Goal: Task Accomplishment & Management: Manage account settings

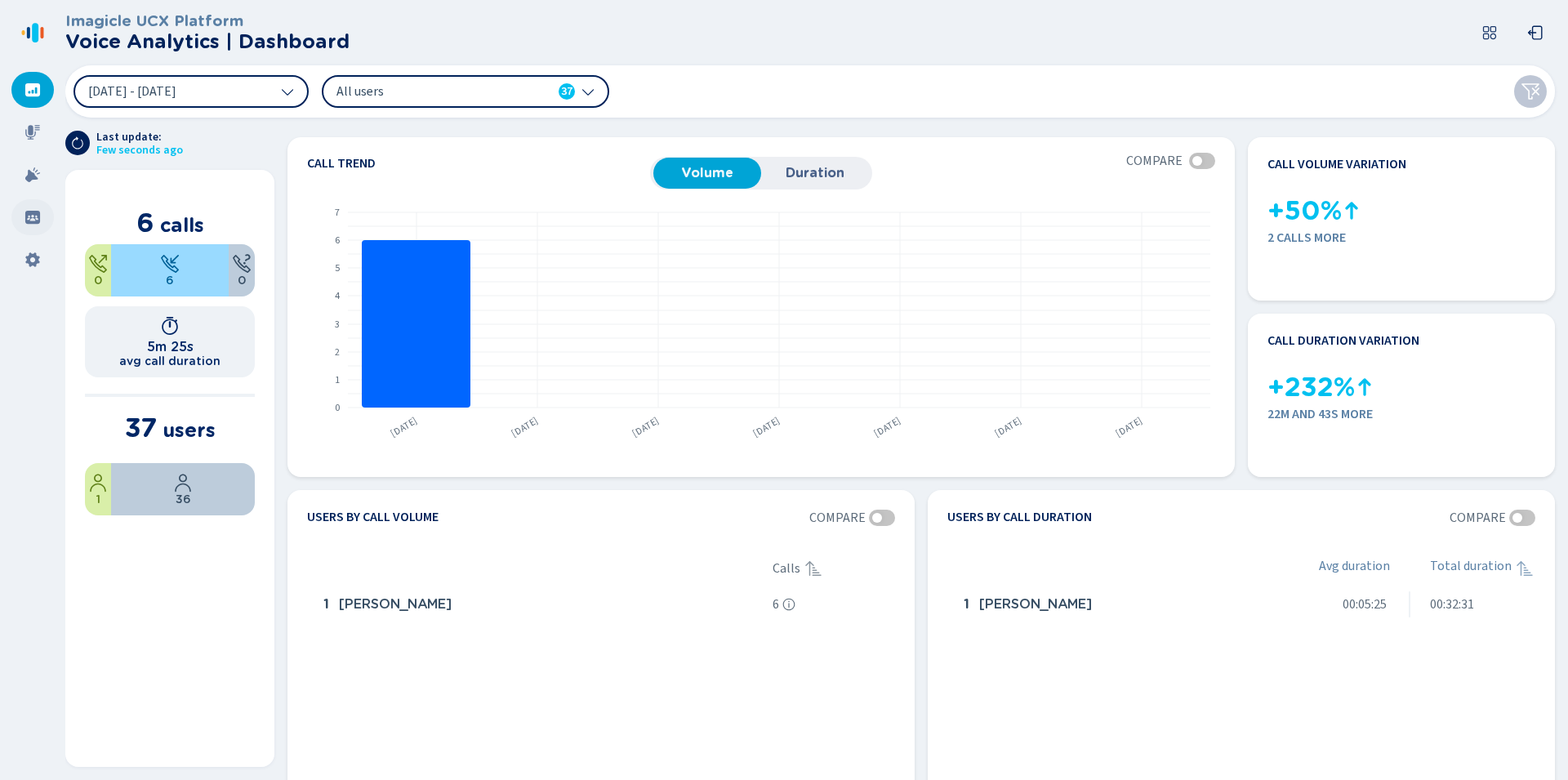
click at [36, 221] on icon at bounding box center [33, 217] width 15 height 13
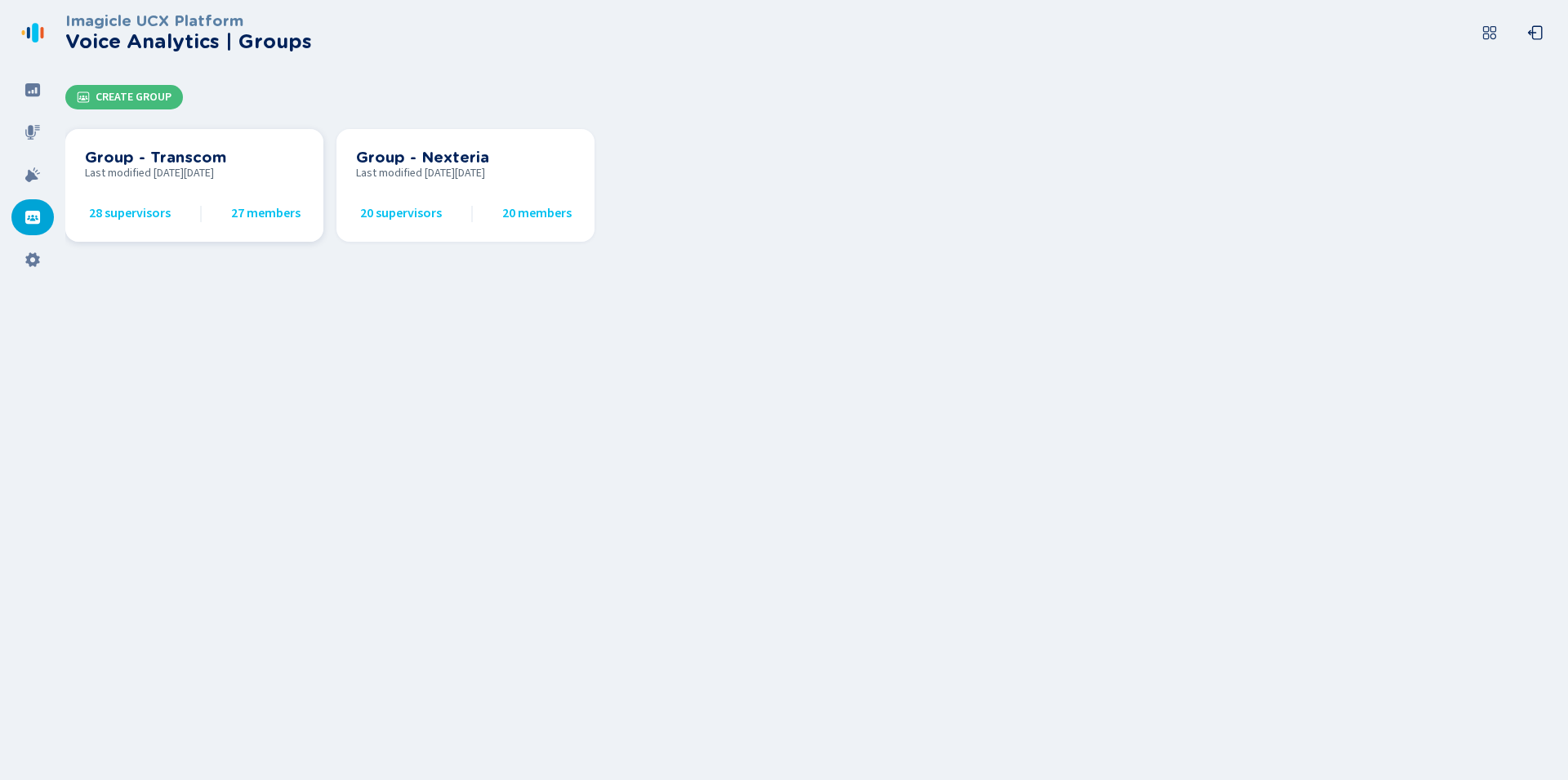
click at [153, 179] on span "Last modified [DATE][DATE]" at bounding box center [194, 173] width 219 height 13
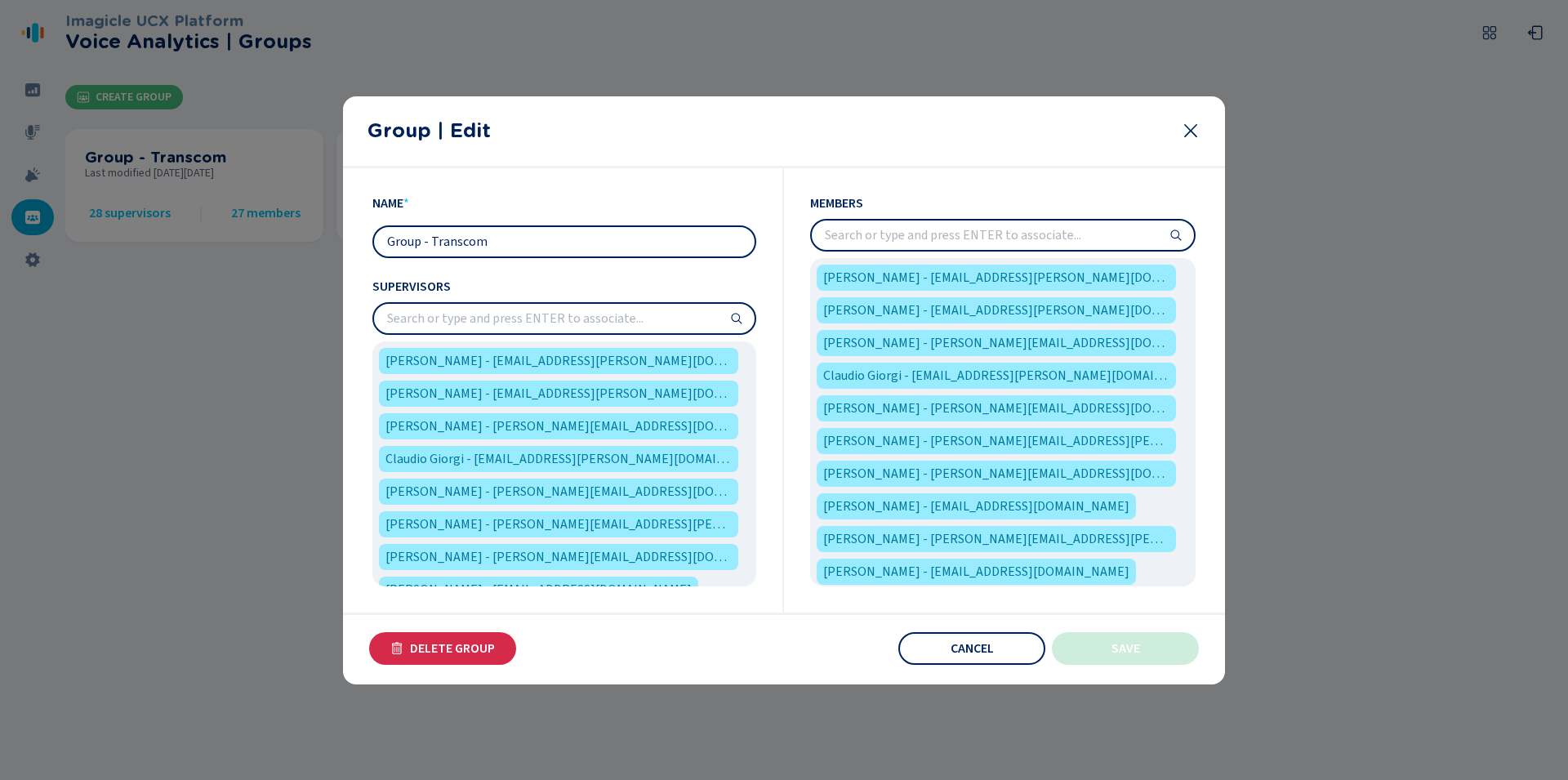
click at [932, 230] on input "search" at bounding box center [1003, 235] width 382 height 29
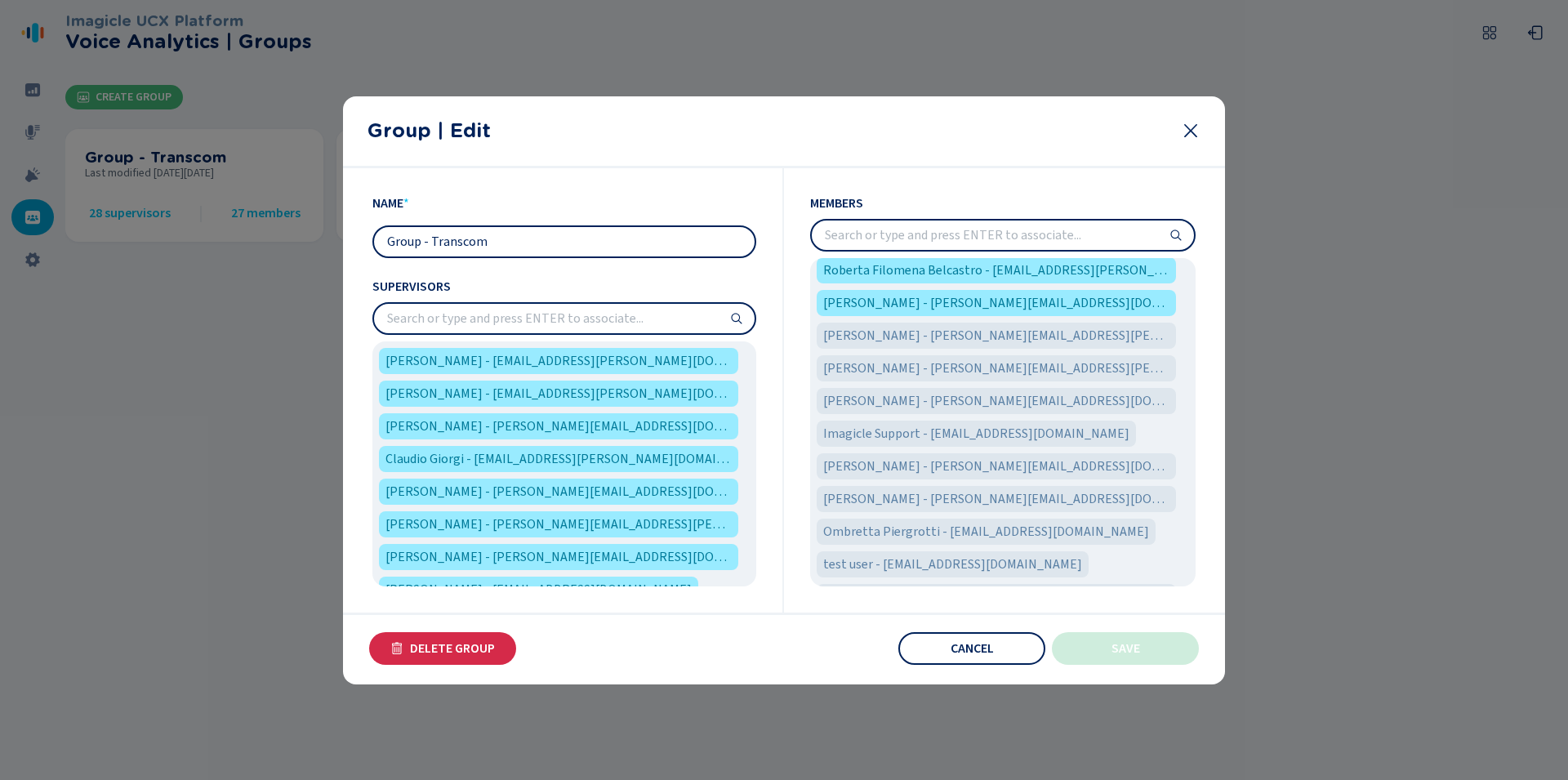
scroll to position [827, 0]
click at [1009, 528] on span "Ombretta Piergrotti - [EMAIL_ADDRESS][DOMAIN_NAME]" at bounding box center [986, 529] width 326 height 20
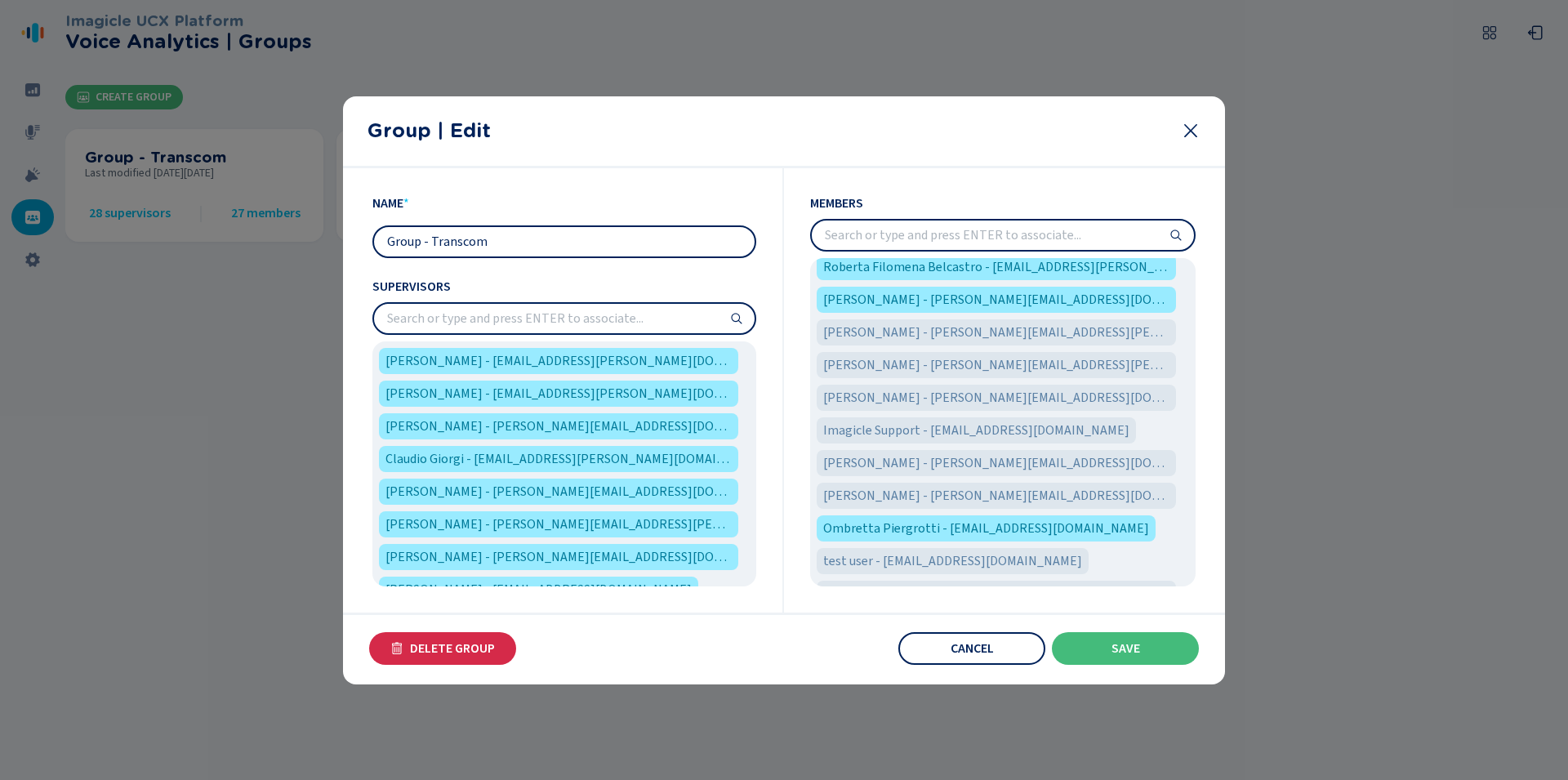
click at [629, 315] on input "search" at bounding box center [564, 318] width 381 height 29
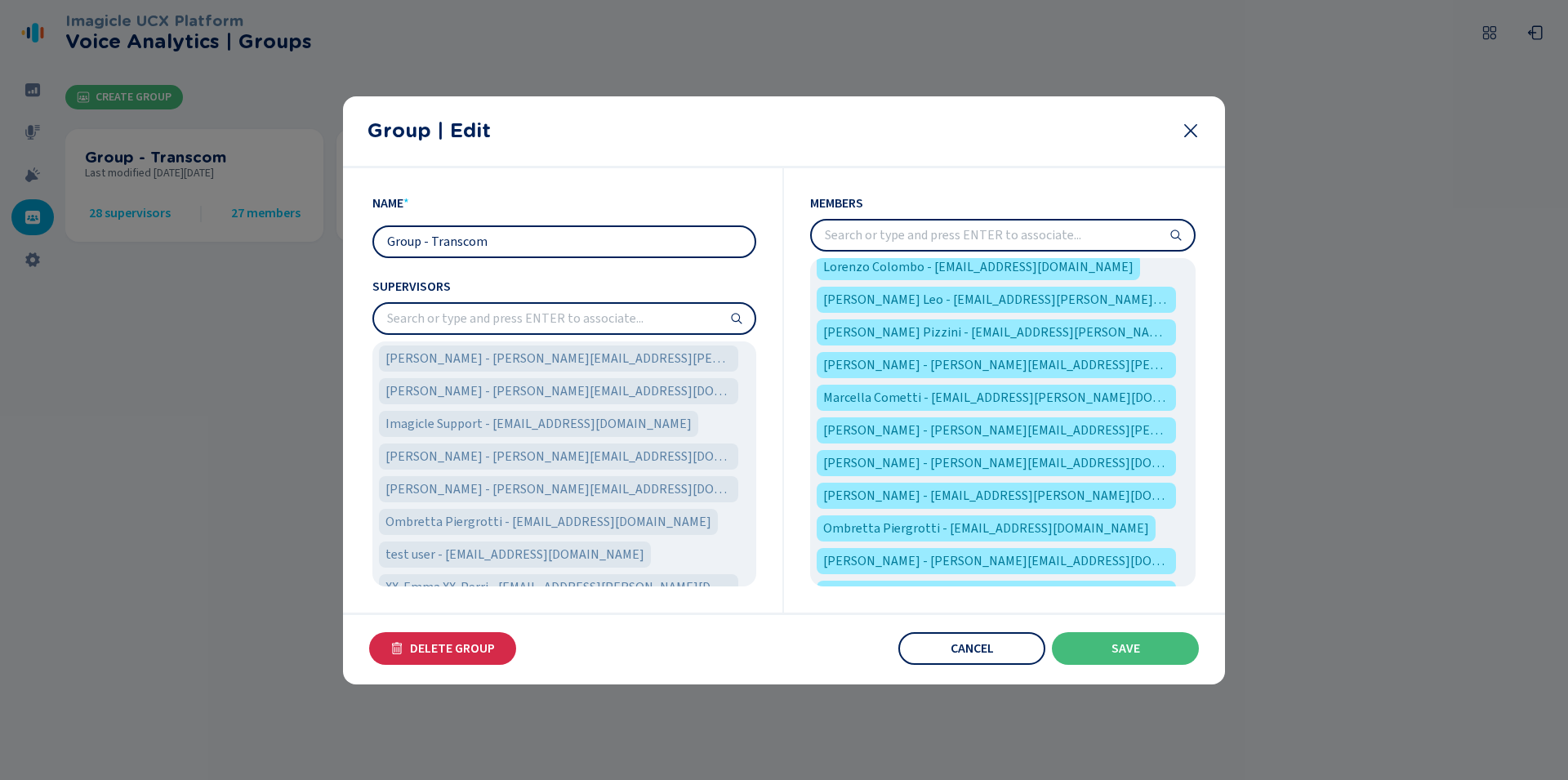
scroll to position [971, 0]
click at [610, 500] on span "Ombretta Piergrotti - [EMAIL_ADDRESS][DOMAIN_NAME]" at bounding box center [548, 502] width 326 height 20
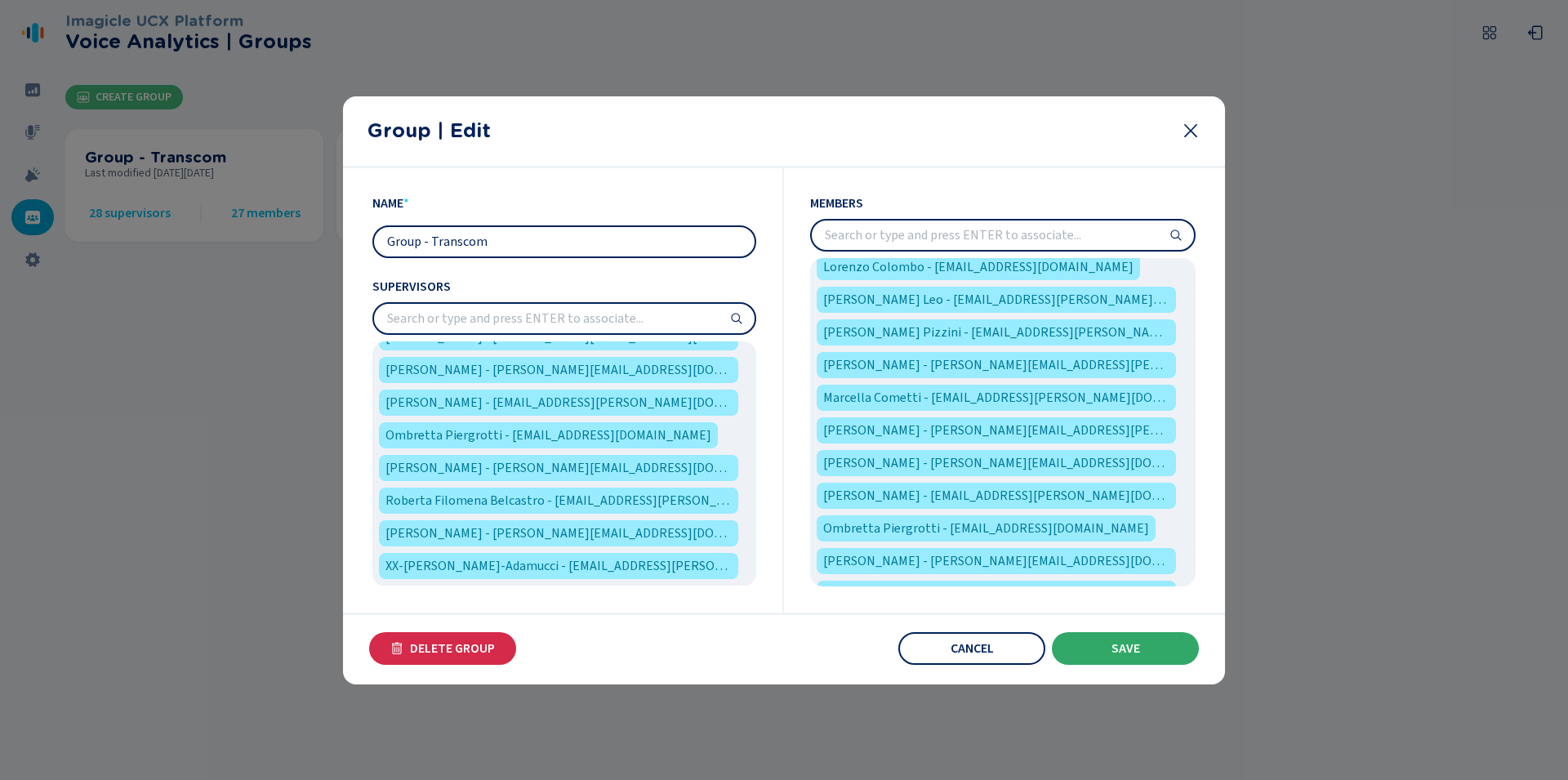
click at [1135, 656] on button "Save" at bounding box center [1125, 648] width 147 height 32
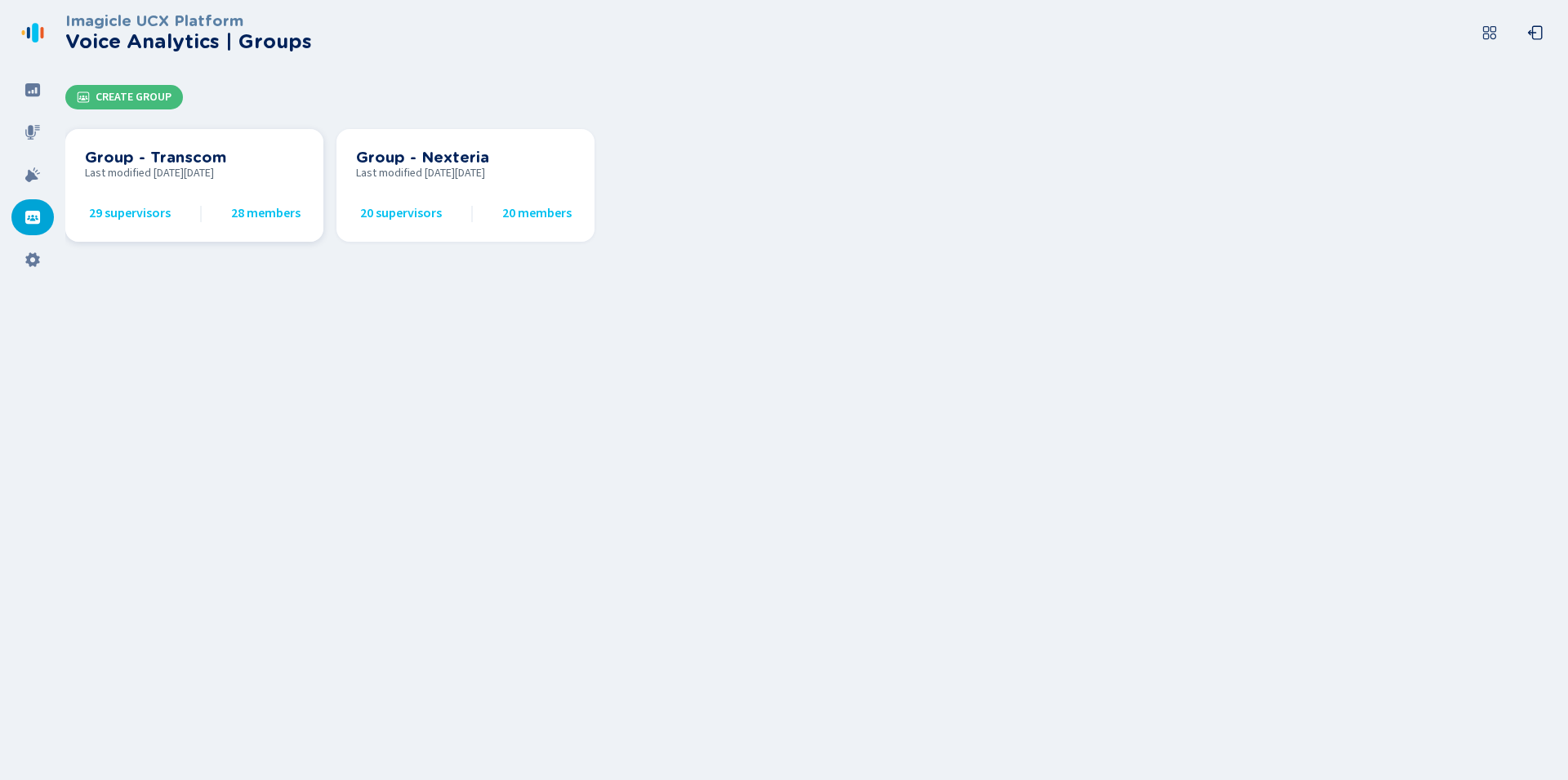
click at [210, 149] on h3 "Group - Transcom" at bounding box center [194, 158] width 219 height 18
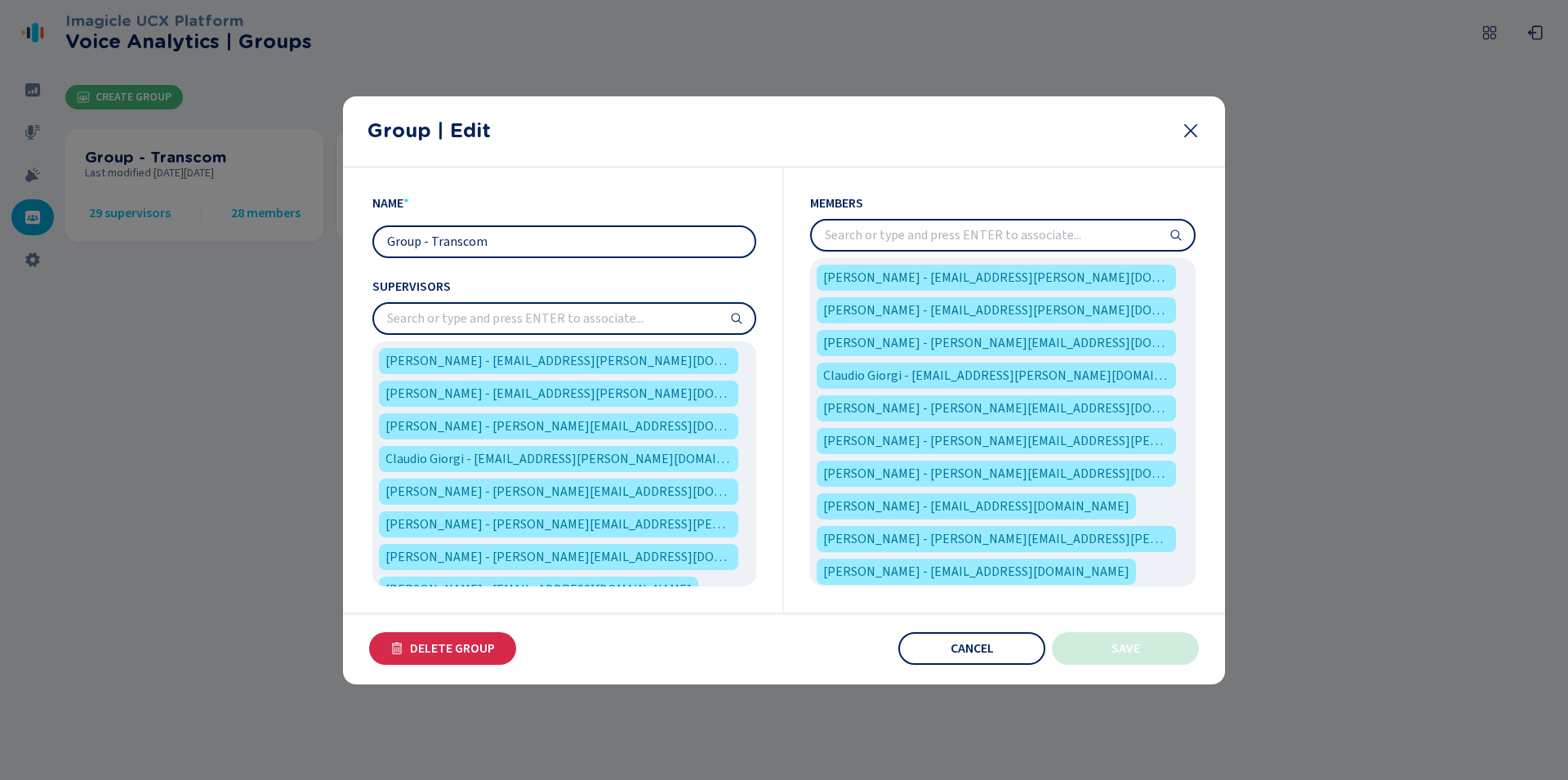
click at [1122, 238] on input "search" at bounding box center [1003, 235] width 382 height 29
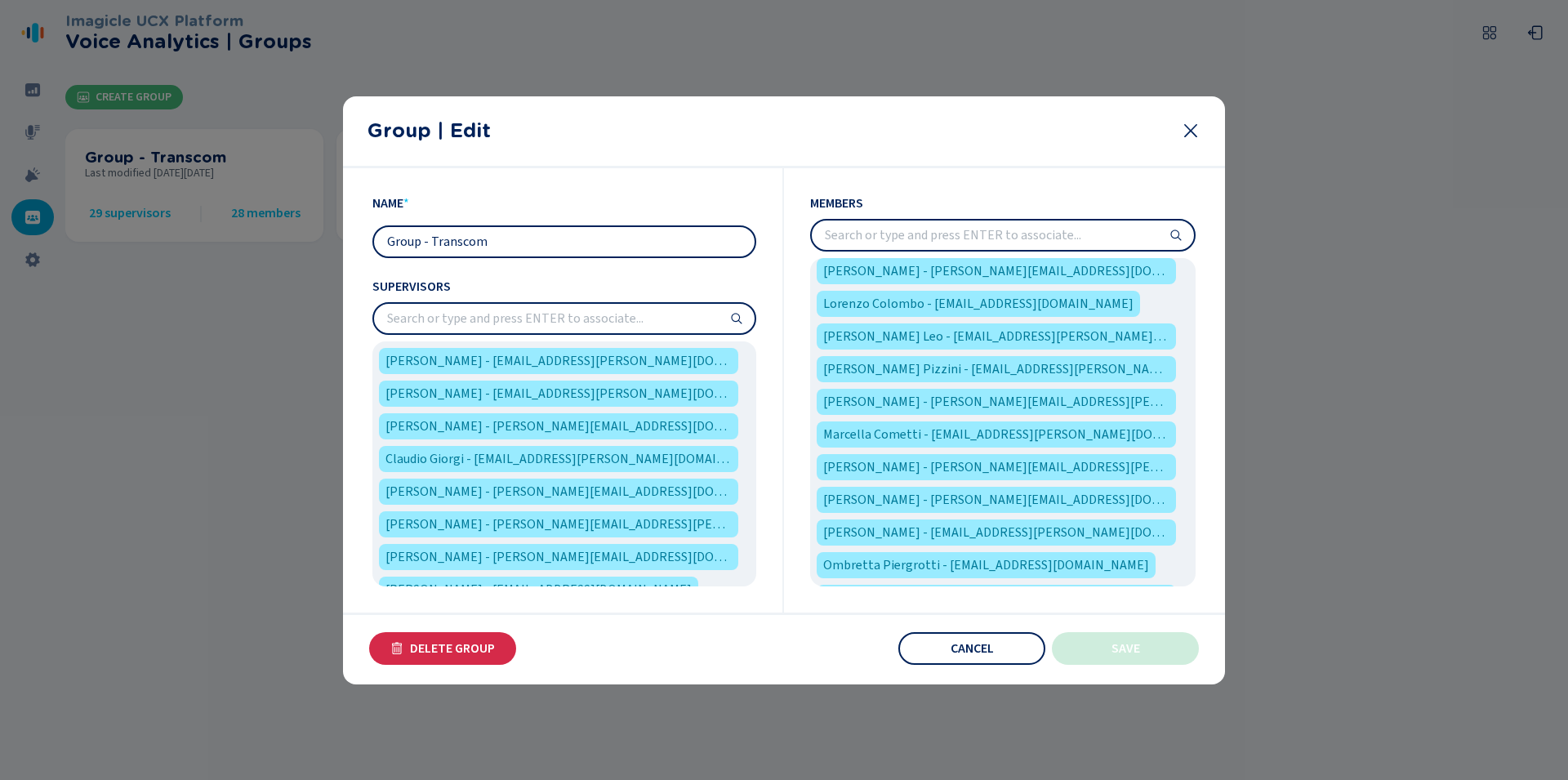
scroll to position [456, 0]
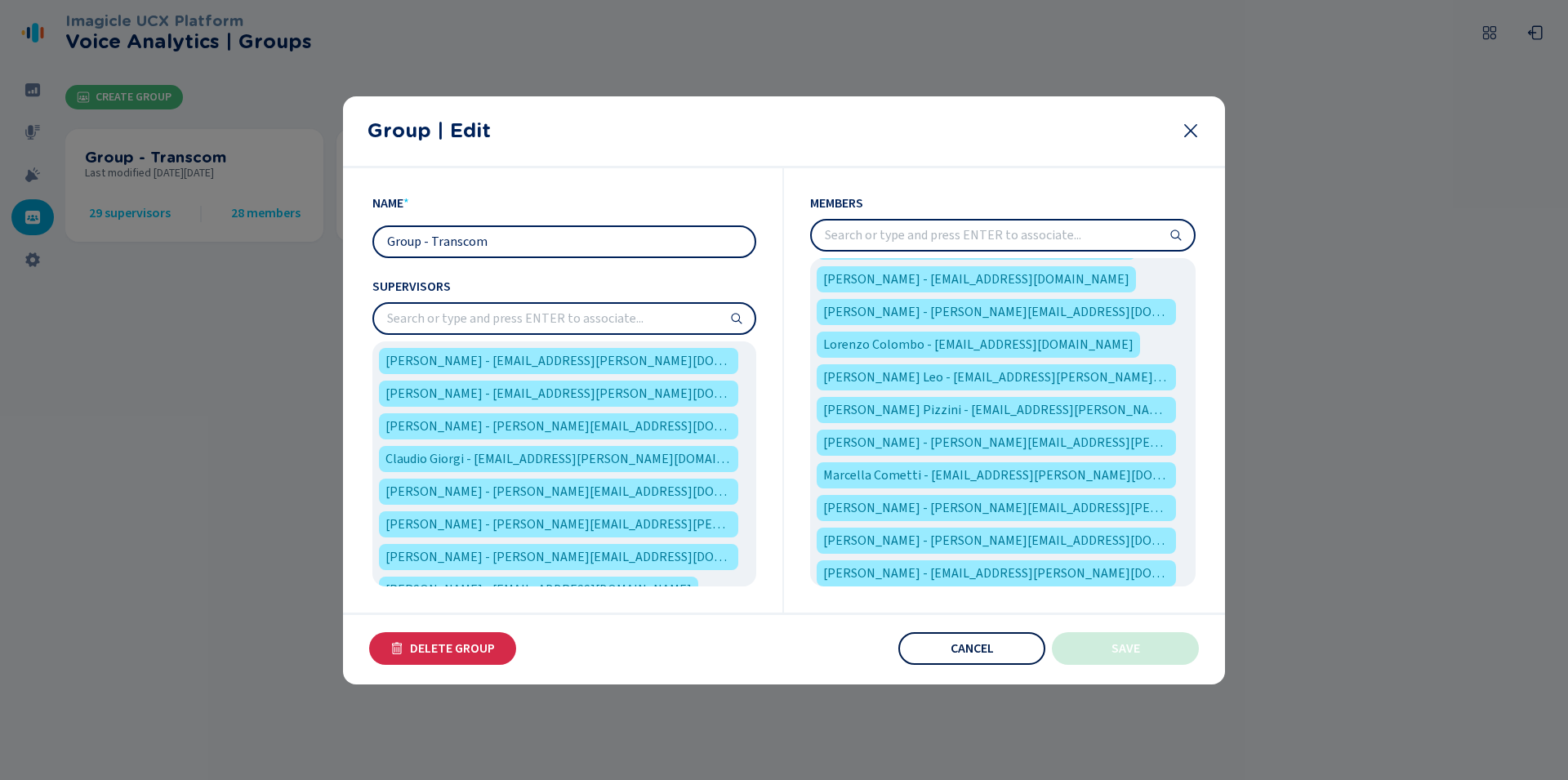
click at [1001, 649] on button "Cancel" at bounding box center [971, 648] width 147 height 32
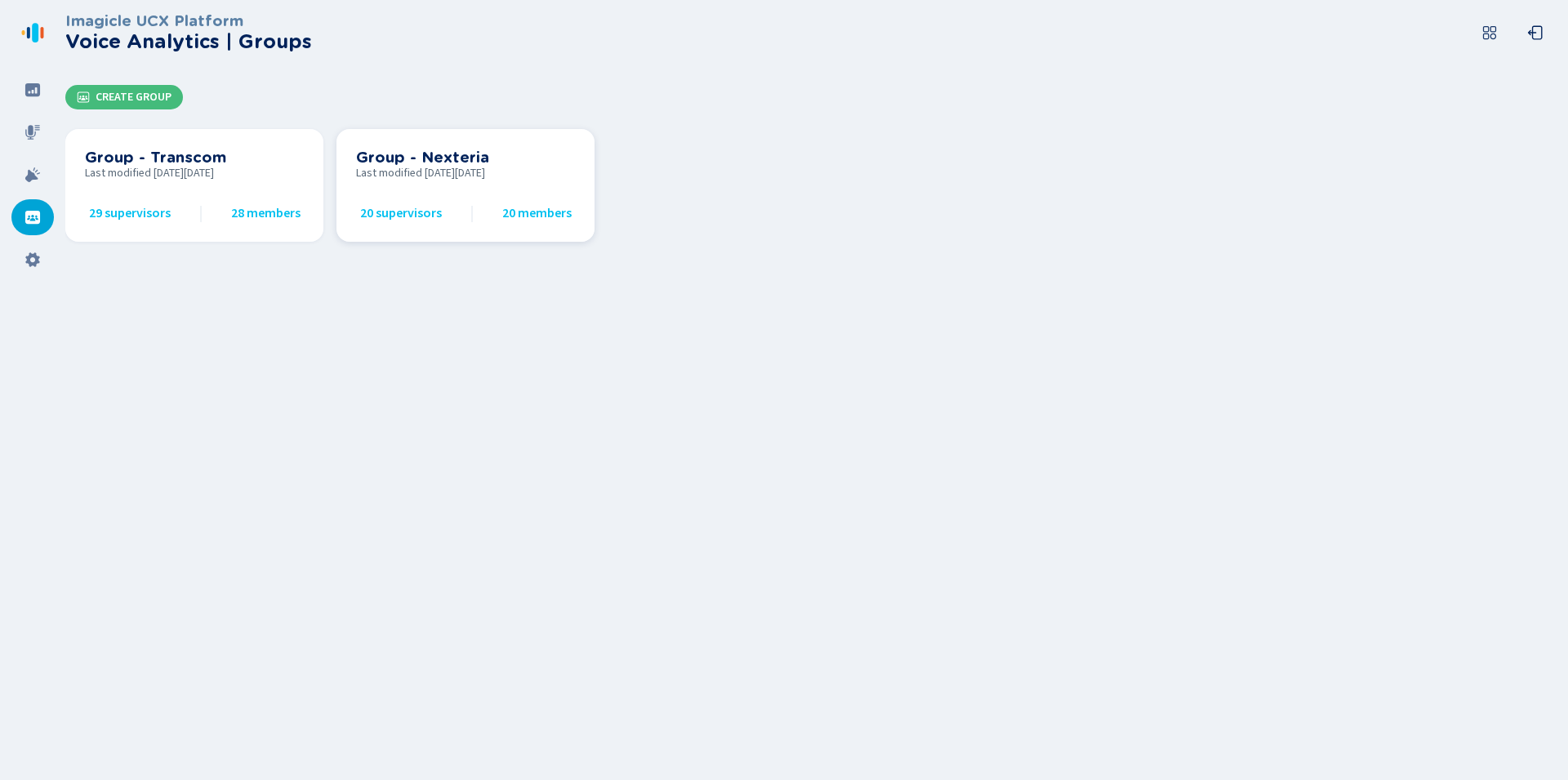
click at [462, 154] on h3 "Group - Nexteria" at bounding box center [465, 158] width 219 height 18
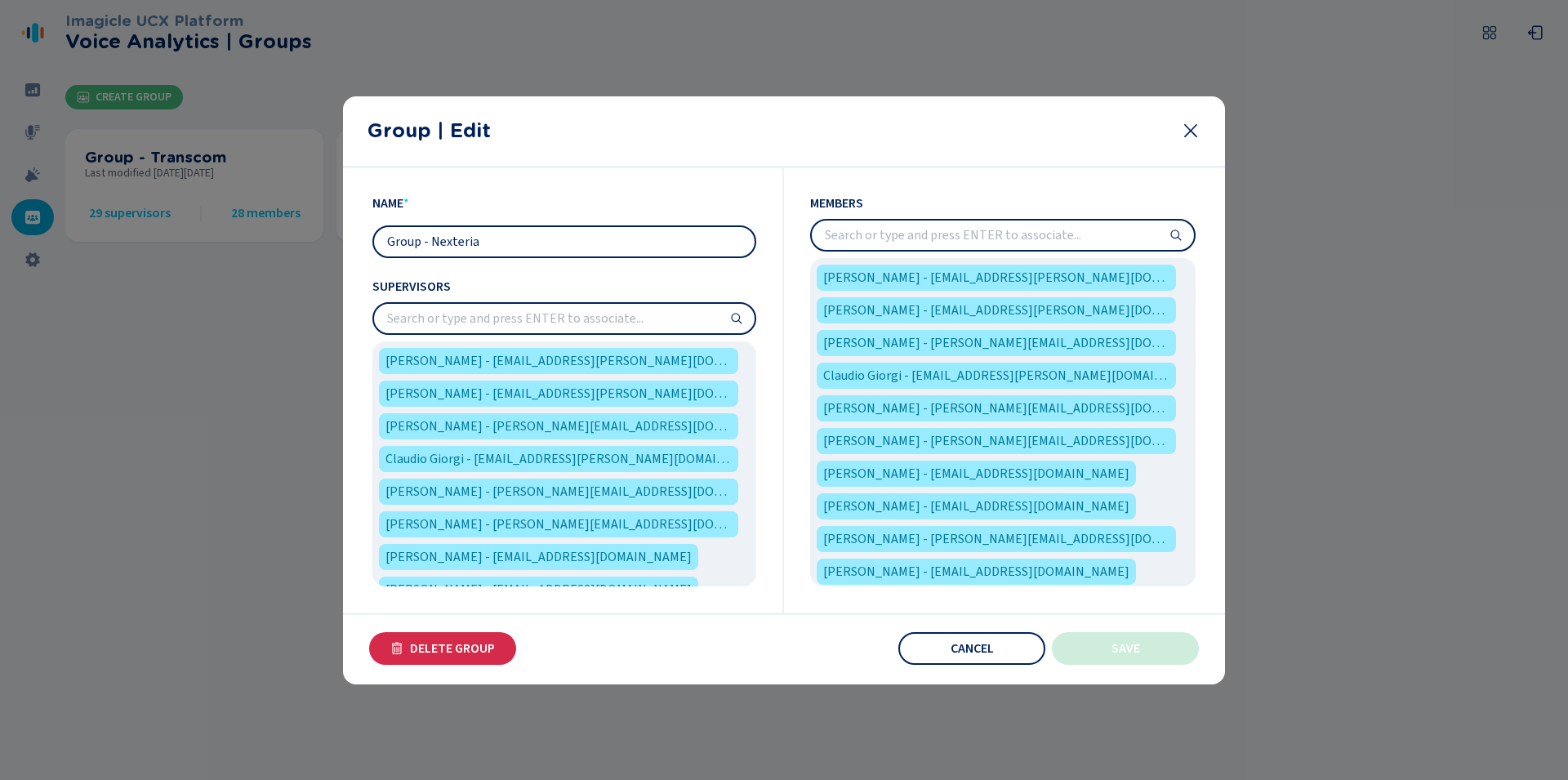
click at [601, 325] on input "search" at bounding box center [564, 318] width 381 height 29
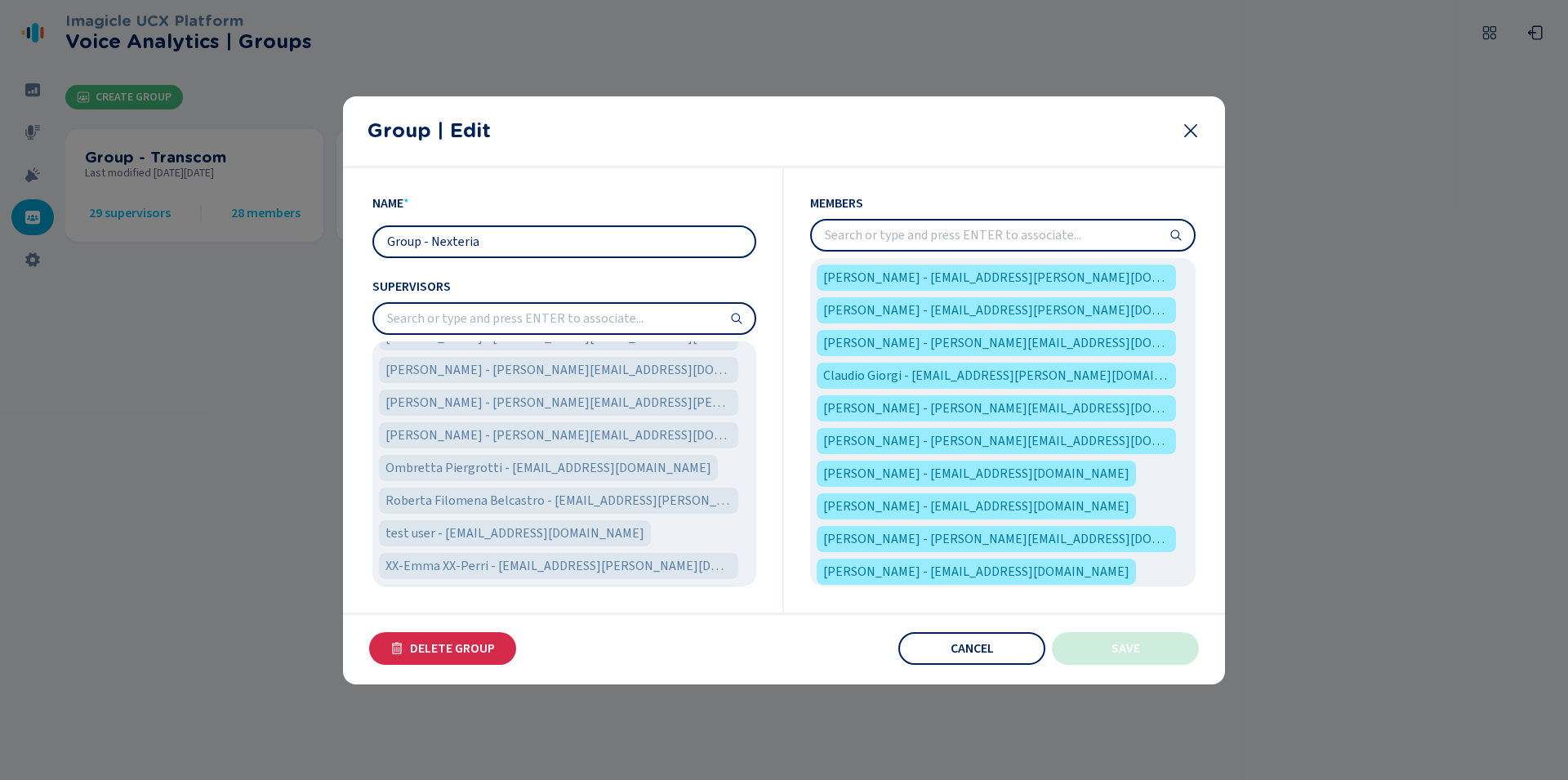
scroll to position [971, 0]
click at [424, 437] on span "Ombretta Piergrotti - [EMAIL_ADDRESS][DOMAIN_NAME]" at bounding box center [548, 436] width 326 height 20
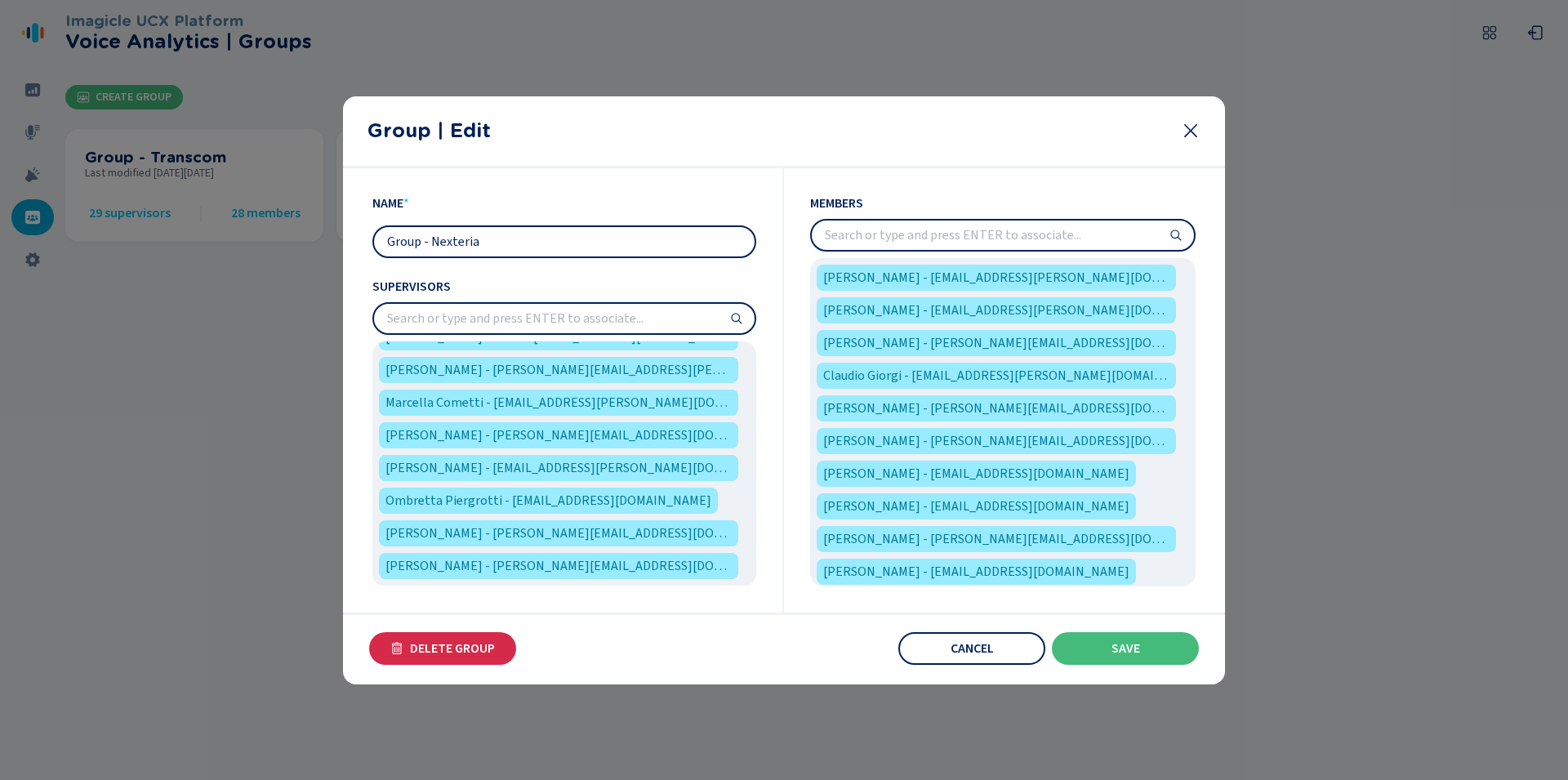
scroll to position [448, 0]
click at [1075, 231] on input "search" at bounding box center [1003, 235] width 382 height 29
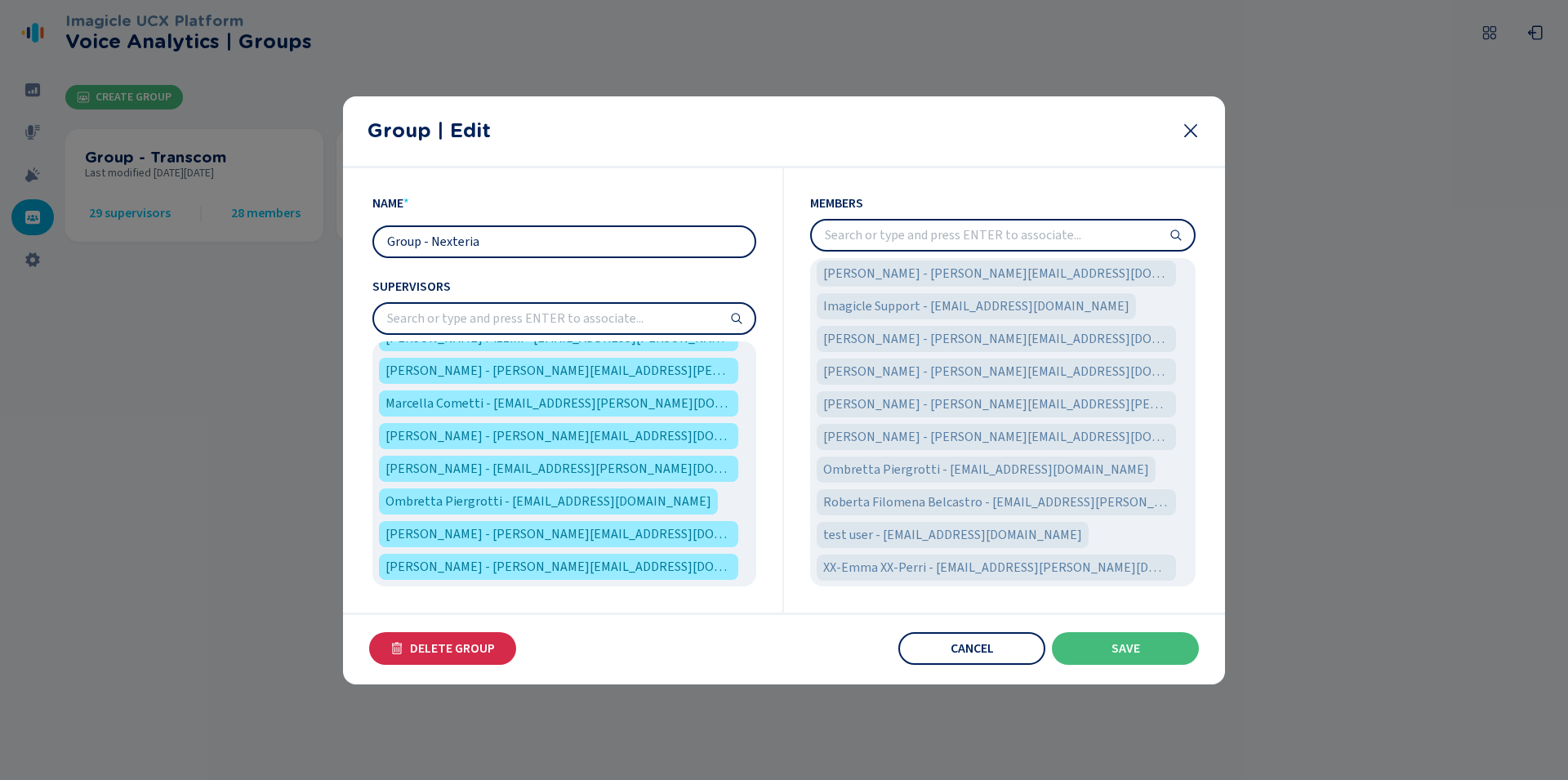
scroll to position [887, 0]
click at [906, 432] on span "Ombretta Piergrotti - [EMAIL_ADDRESS][DOMAIN_NAME]" at bounding box center [986, 436] width 326 height 20
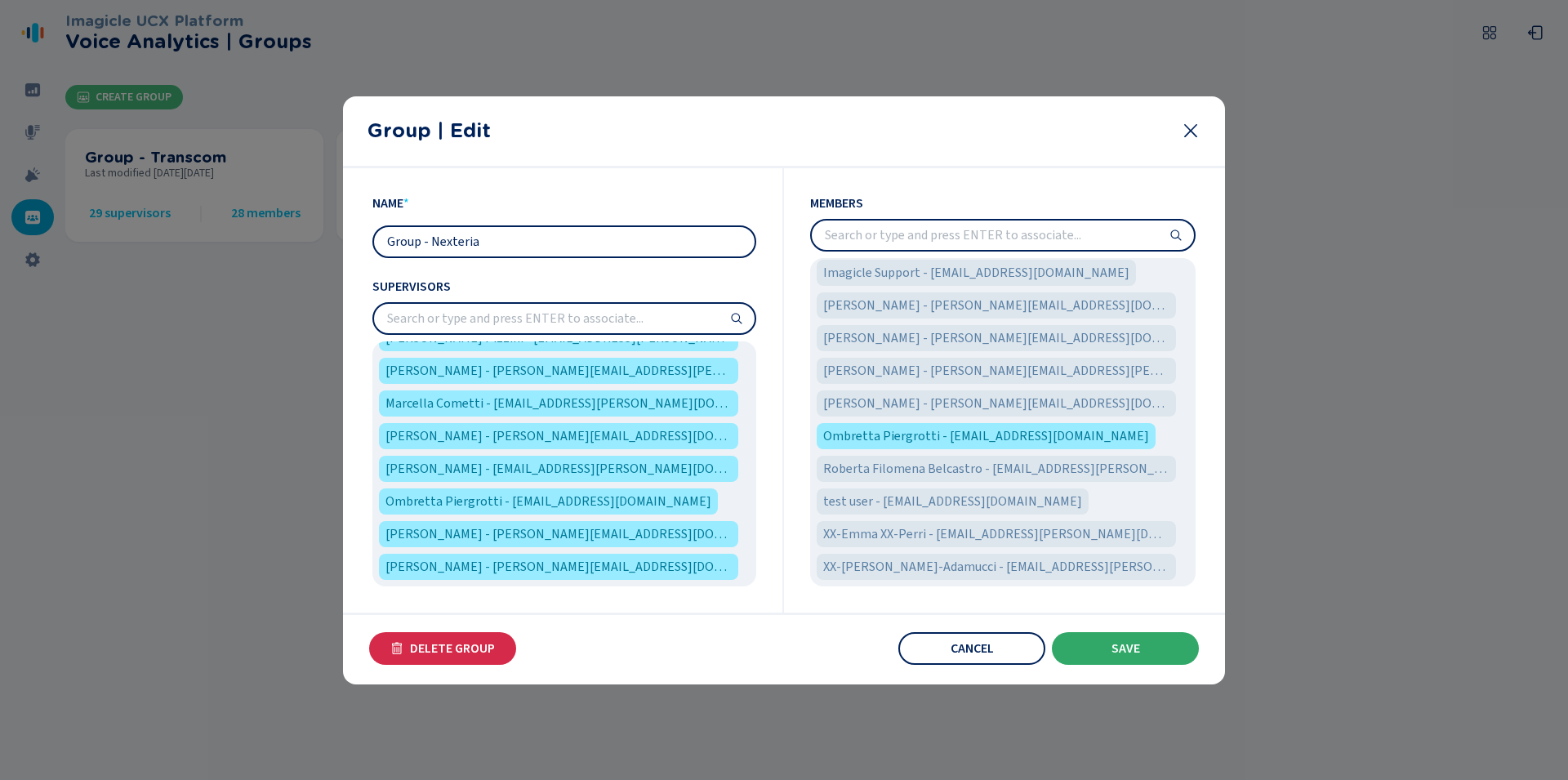
click at [1108, 653] on button "Save" at bounding box center [1125, 648] width 147 height 32
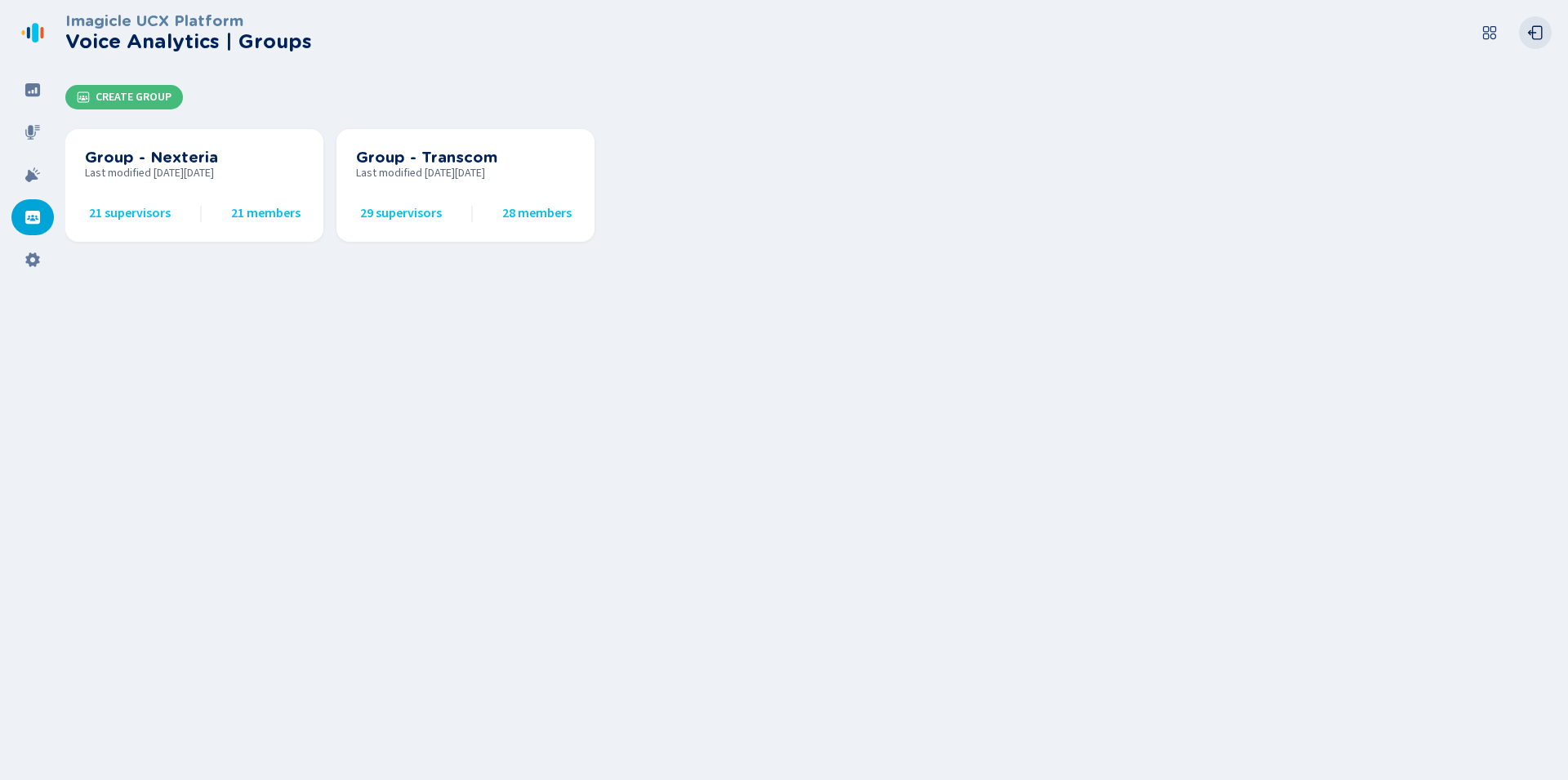
click at [1525, 29] on button at bounding box center [1535, 32] width 32 height 32
